Goal: Task Accomplishment & Management: Use online tool/utility

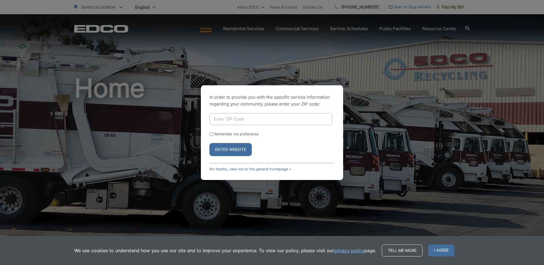
click at [213, 134] on input "Remember my preference" at bounding box center [211, 134] width 4 height 4
checkbox input "true"
click at [230, 152] on button "Enter Website" at bounding box center [230, 149] width 42 height 13
click at [235, 146] on button "Enter Website" at bounding box center [230, 149] width 42 height 13
click at [250, 113] on div "In order to provide you with the specific service information regarding your co…" at bounding box center [272, 132] width 142 height 95
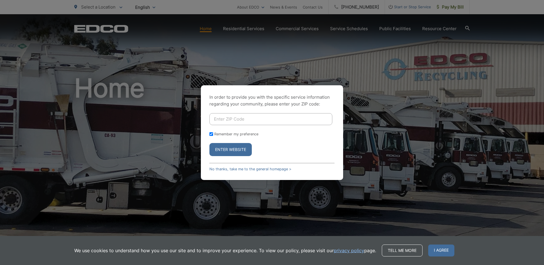
click at [249, 119] on input "Enter ZIP Code" at bounding box center [270, 119] width 123 height 12
type input "9"
type input "92020"
click at [209, 143] on button "Enter Website" at bounding box center [230, 149] width 42 height 13
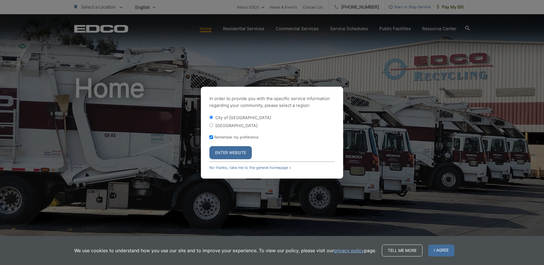
click at [228, 151] on button "Enter Website" at bounding box center [230, 152] width 42 height 13
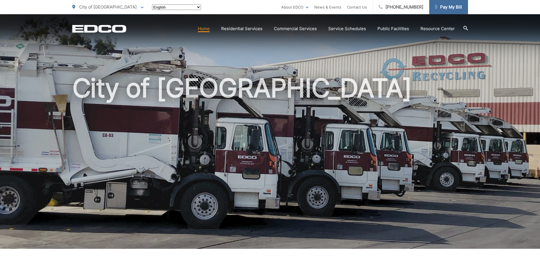
click at [447, 5] on span "Pay My Bill" at bounding box center [448, 7] width 27 height 7
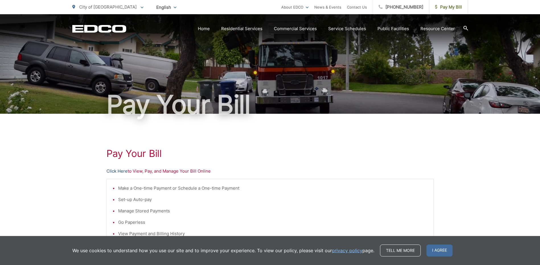
click at [121, 171] on link "Click Here" at bounding box center [116, 171] width 21 height 7
